Goal: Task Accomplishment & Management: Complete application form

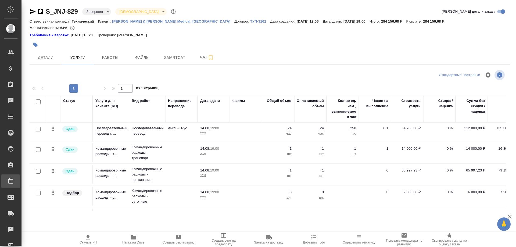
click at [11, 181] on div "Работы" at bounding box center [3, 181] width 13 height 8
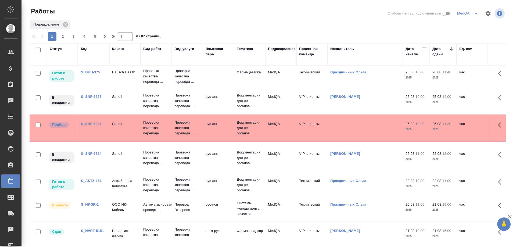
click at [90, 123] on link "S_SNF-6837" at bounding box center [91, 124] width 21 height 4
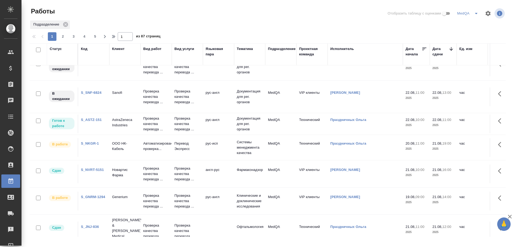
scroll to position [107, 0]
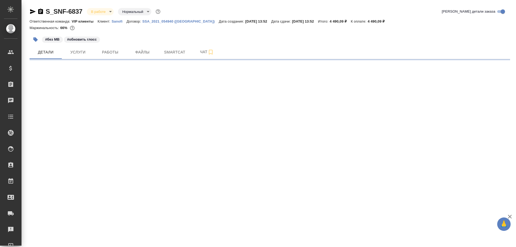
select select "RU"
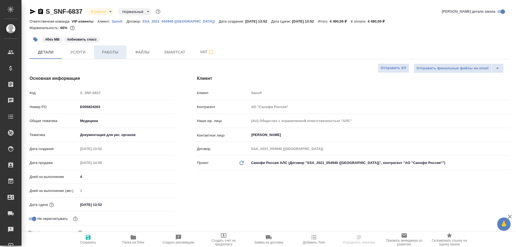
type textarea "x"
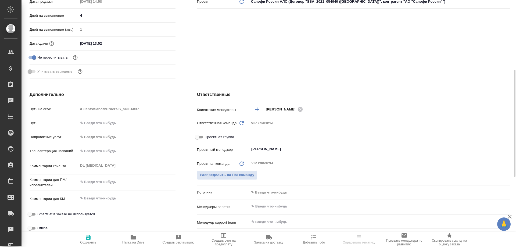
scroll to position [269, 0]
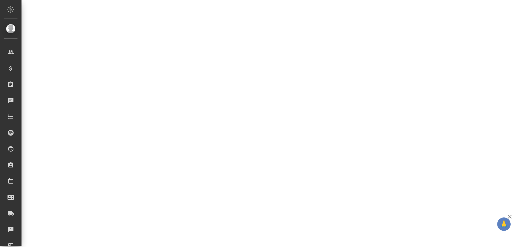
select select "RU"
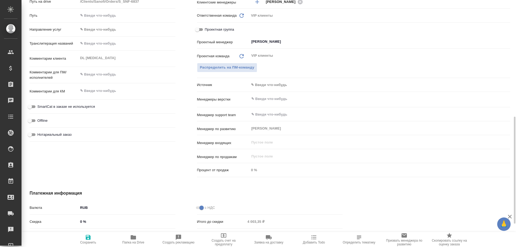
type textarea "x"
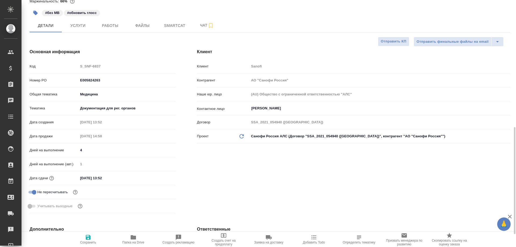
scroll to position [0, 0]
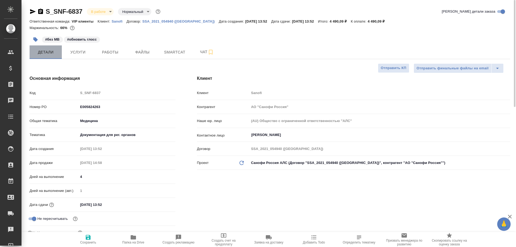
click at [48, 55] on span "Детали" at bounding box center [46, 52] width 26 height 7
click at [105, 50] on span "Работы" at bounding box center [110, 52] width 26 height 7
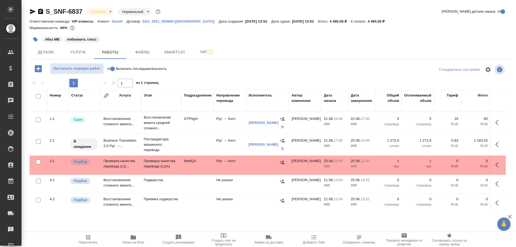
click at [134, 239] on icon "button" at bounding box center [132, 237] width 5 height 4
click at [111, 132] on td "Проверка качества перевода (LQ..." at bounding box center [121, 122] width 40 height 19
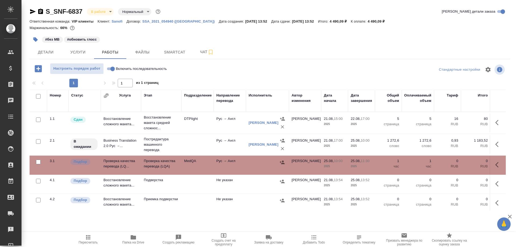
click at [111, 132] on td "Проверка качества перевода (LQ..." at bounding box center [121, 122] width 40 height 19
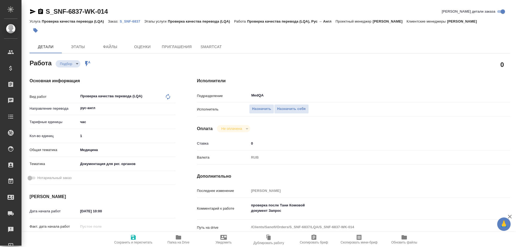
type textarea "x"
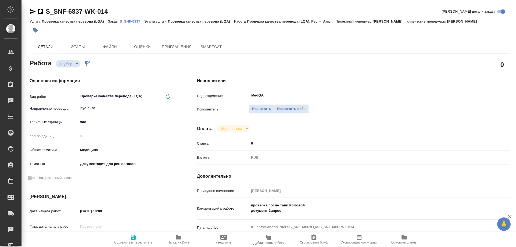
type textarea "x"
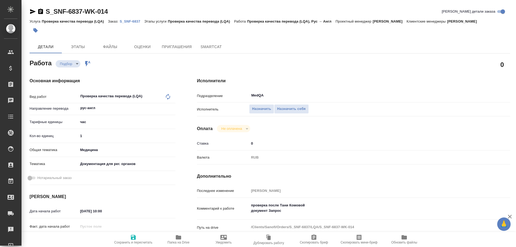
type textarea "x"
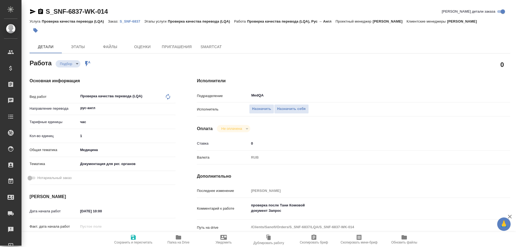
type textarea "x"
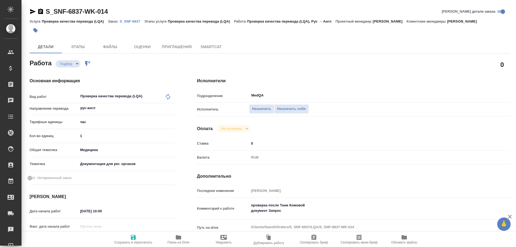
type textarea "x"
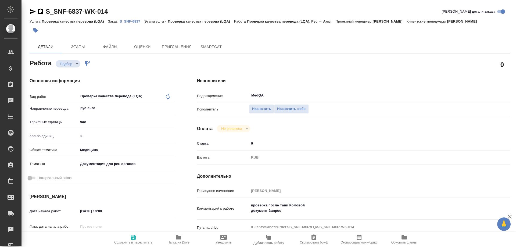
type textarea "x"
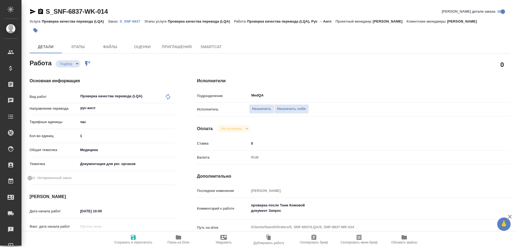
type textarea "x"
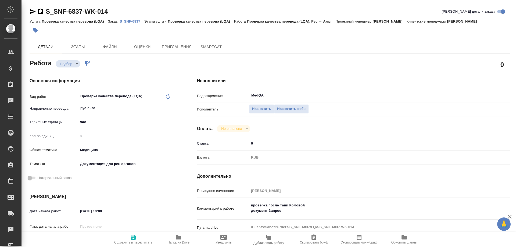
type textarea "x"
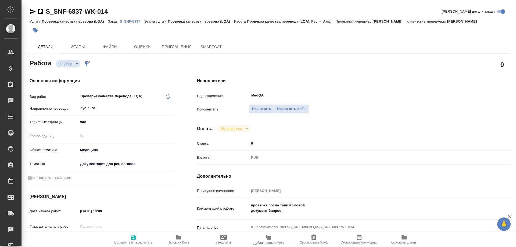
type textarea "x"
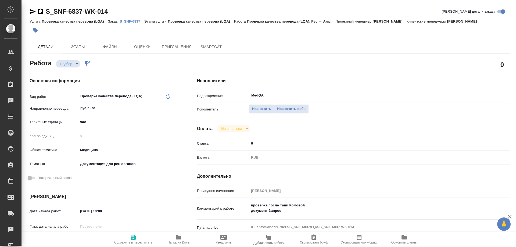
type textarea "x"
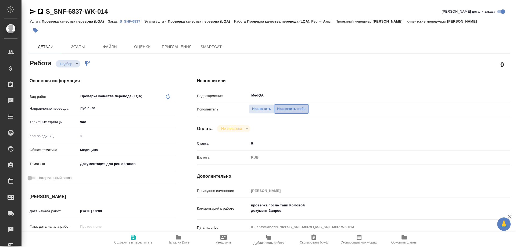
click at [299, 109] on span "Назначить себя" at bounding box center [291, 109] width 28 height 6
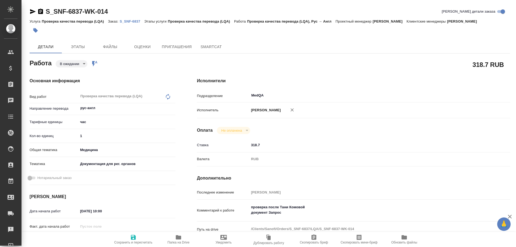
type textarea "x"
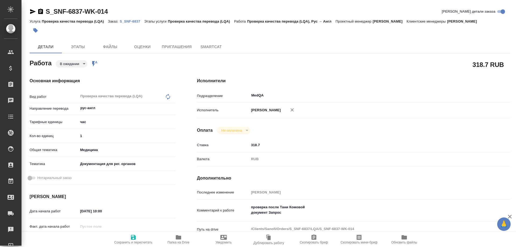
type textarea "x"
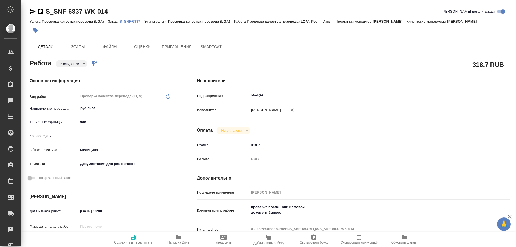
type textarea "x"
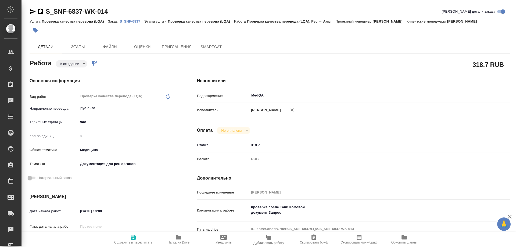
type textarea "x"
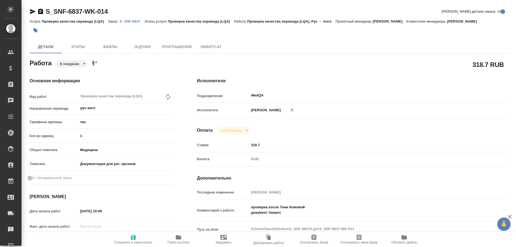
type textarea "x"
